Goal: Check status

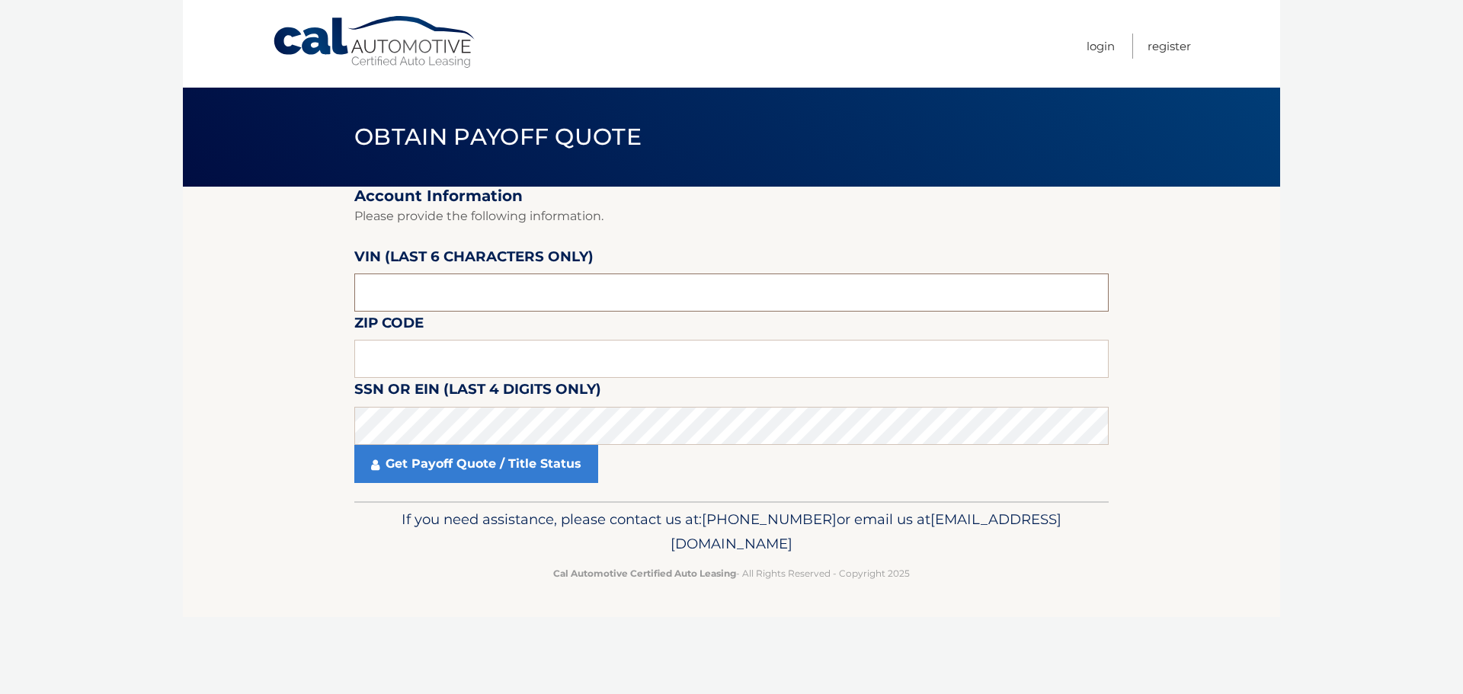
drag, startPoint x: 420, startPoint y: 295, endPoint x: 341, endPoint y: 296, distance: 79.3
click at [341, 296] on section "Account Information Please provide the following information. VIN (last 6 chara…" at bounding box center [731, 344] width 1097 height 315
type input "313819"
click at [410, 343] on input "text" at bounding box center [731, 359] width 754 height 38
type input "18944"
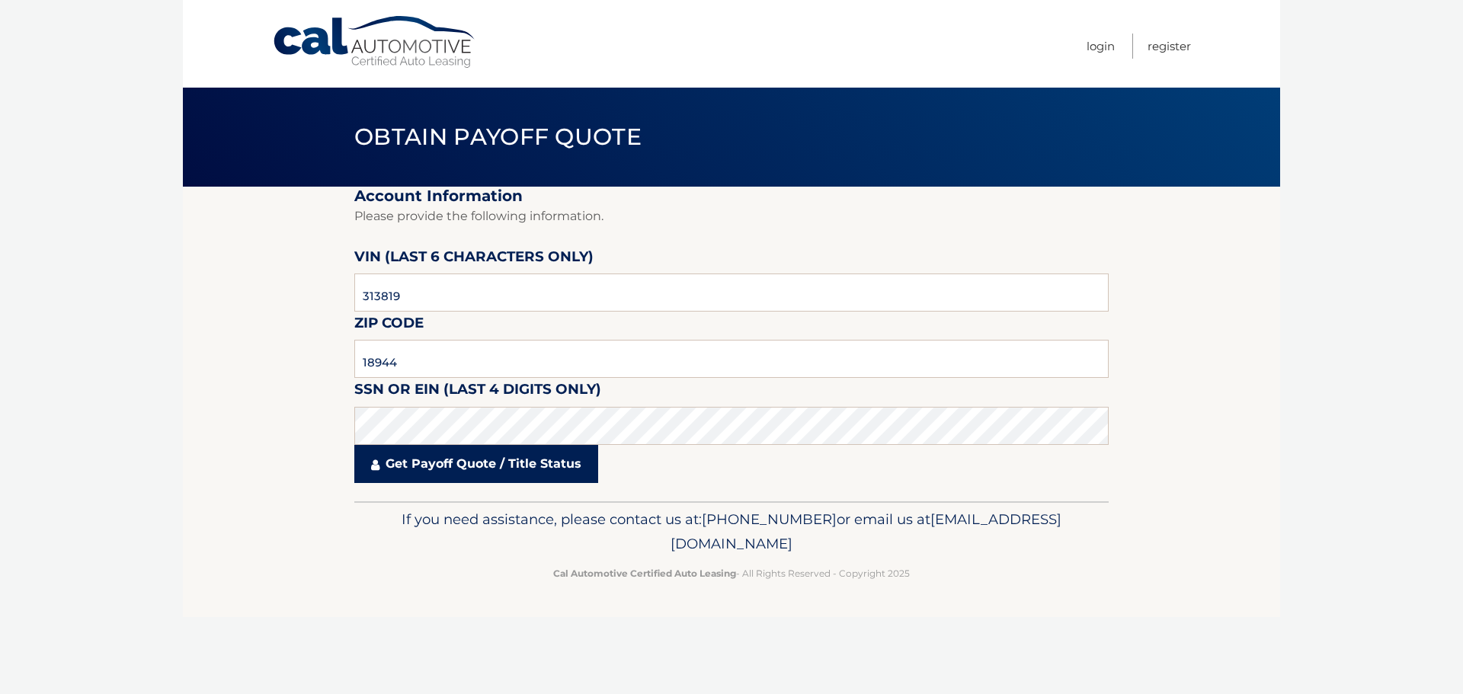
click at [489, 472] on link "Get Payoff Quote / Title Status" at bounding box center [476, 464] width 244 height 38
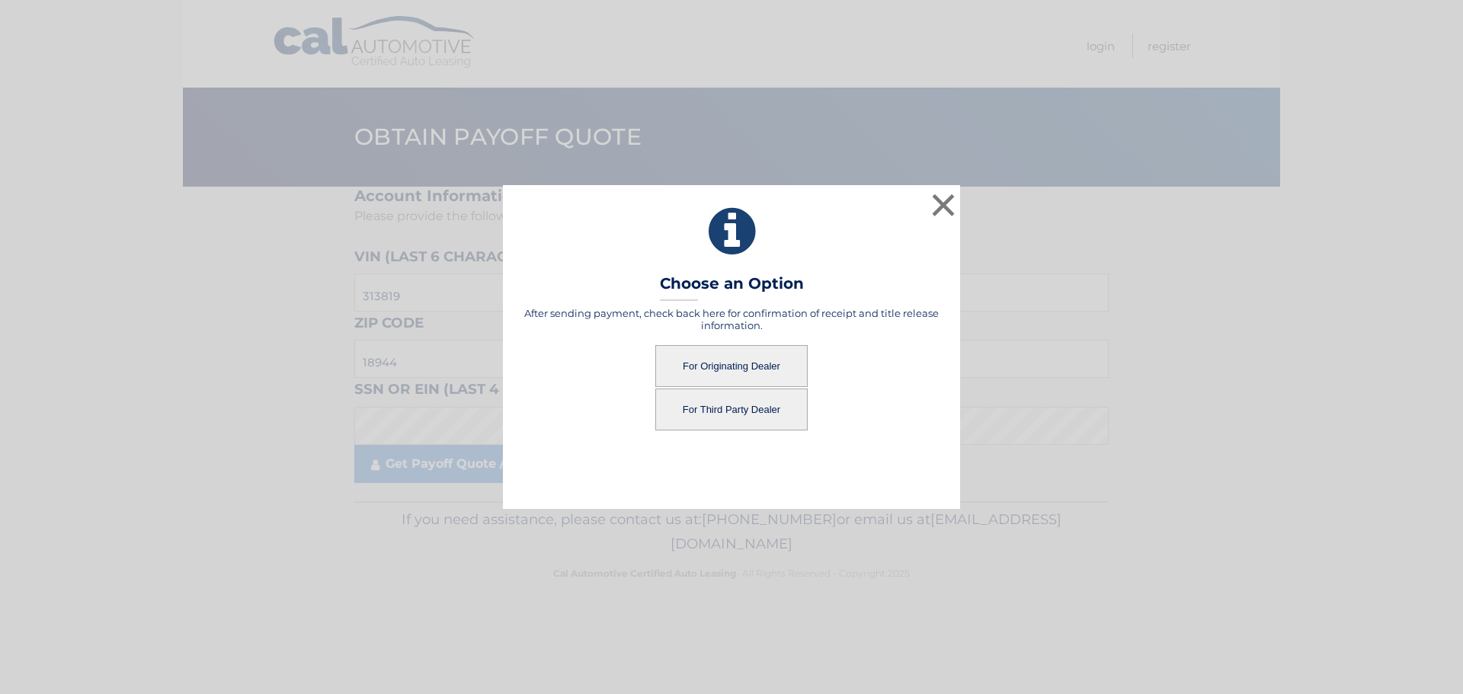
click at [765, 367] on button "For Originating Dealer" at bounding box center [731, 366] width 152 height 42
click at [710, 353] on button "For Originating Dealer" at bounding box center [731, 366] width 152 height 42
